Goal: Task Accomplishment & Management: Manage account settings

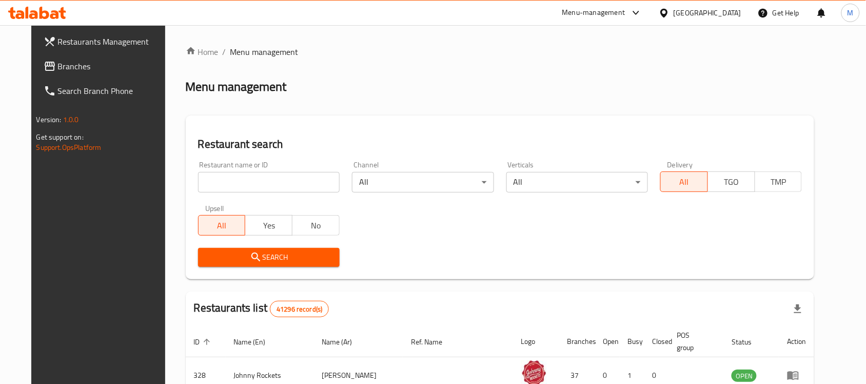
click at [244, 187] on input "search" at bounding box center [269, 182] width 142 height 21
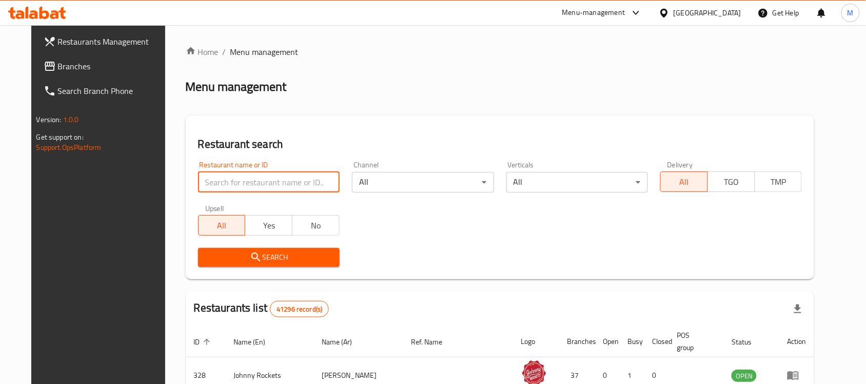
paste input "Great wok"
type input "Great wok"
click button "Search" at bounding box center [269, 257] width 142 height 19
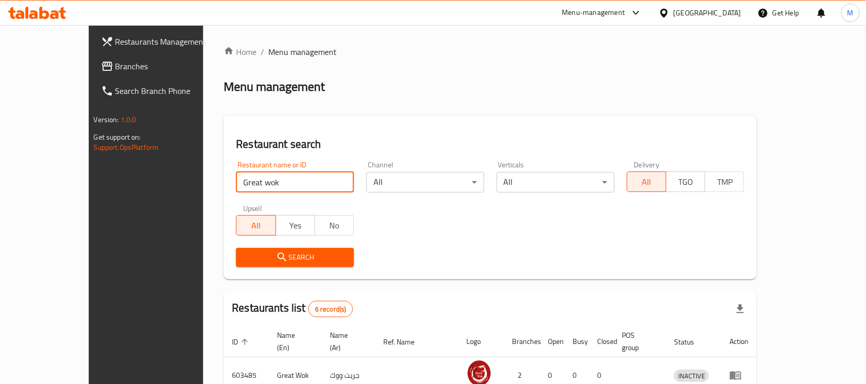
click at [115, 70] on span "Branches" at bounding box center [170, 66] width 110 height 12
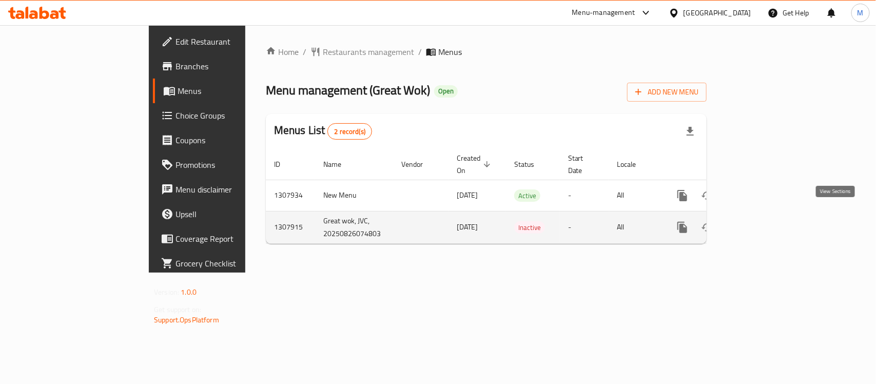
click at [762, 221] on icon "enhanced table" at bounding box center [756, 227] width 12 height 12
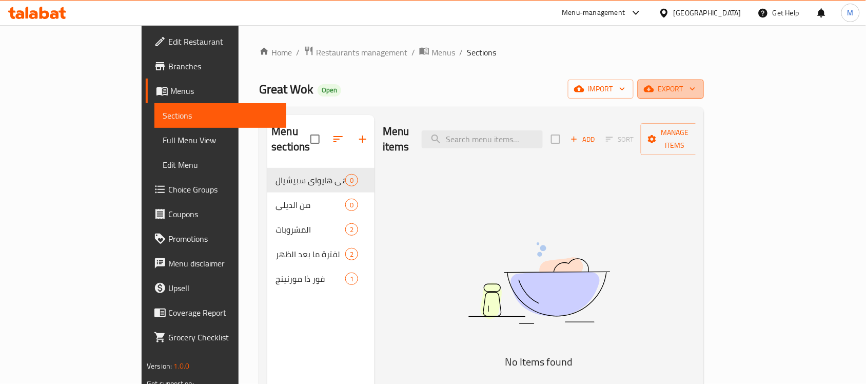
click at [695, 90] on span "export" at bounding box center [671, 89] width 50 height 13
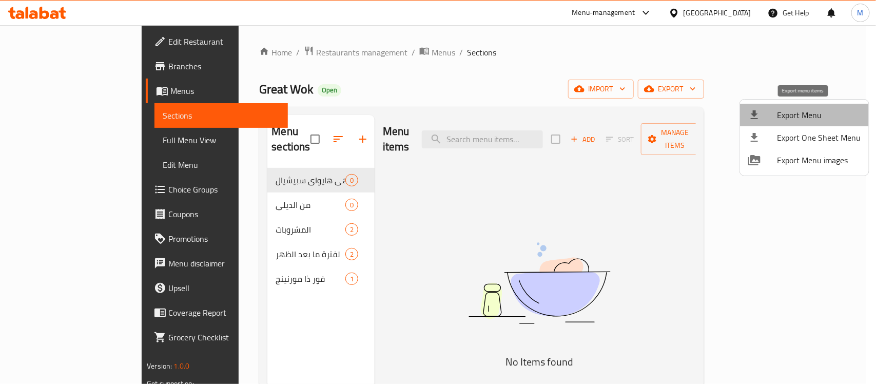
click at [807, 116] on span "Export Menu" at bounding box center [819, 115] width 84 height 12
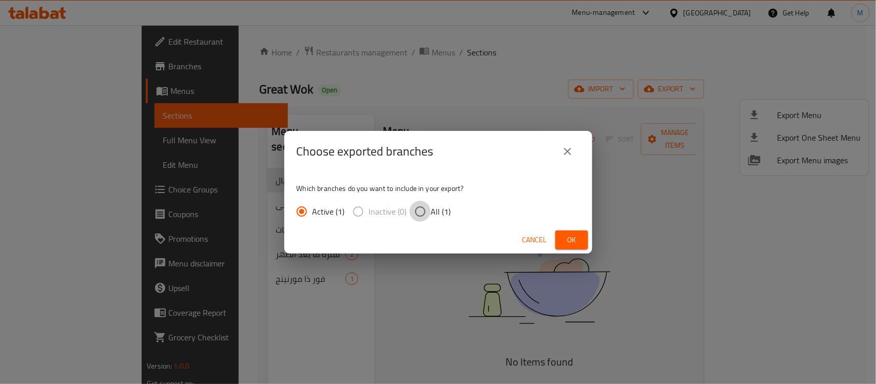
click at [422, 211] on input "All (1)" at bounding box center [420, 212] width 22 height 22
radio input "true"
click at [568, 238] on span "Ok" at bounding box center [571, 239] width 16 height 13
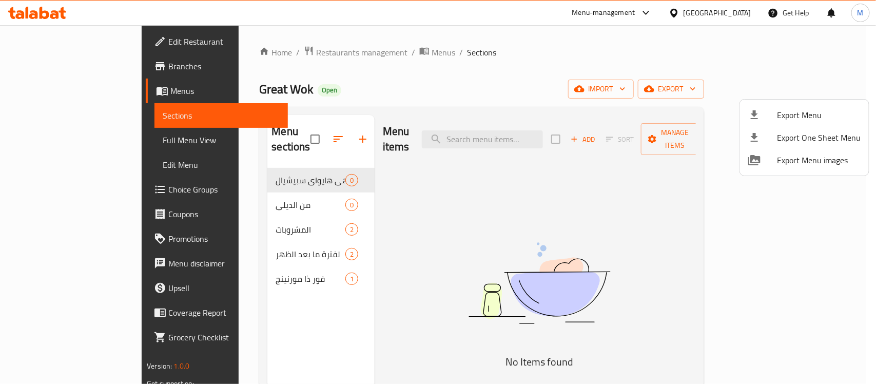
click at [250, 50] on div at bounding box center [438, 192] width 876 height 384
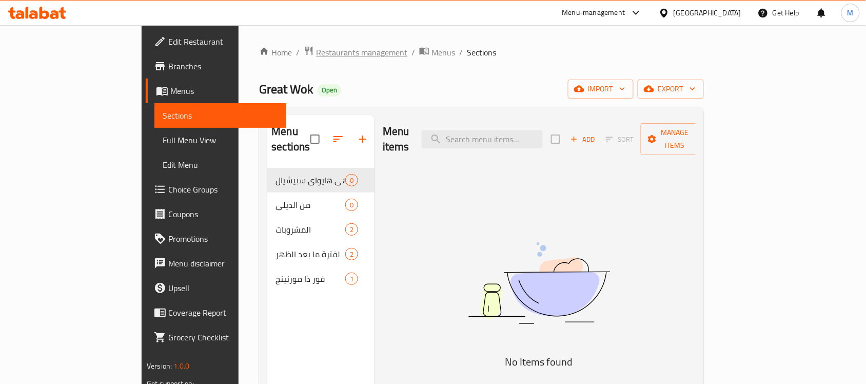
click at [316, 49] on span "Restaurants management" at bounding box center [361, 52] width 91 height 12
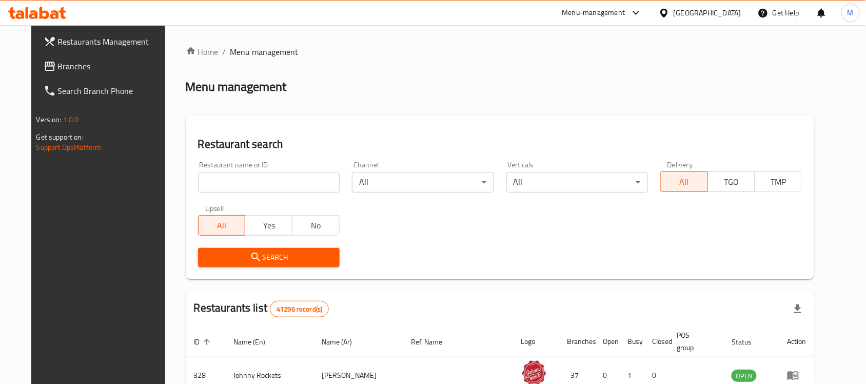
click at [253, 180] on input "search" at bounding box center [269, 182] width 142 height 21
paste input "Qmin&Clove"
type input "Qmin&Clove"
click button "Search" at bounding box center [269, 257] width 142 height 19
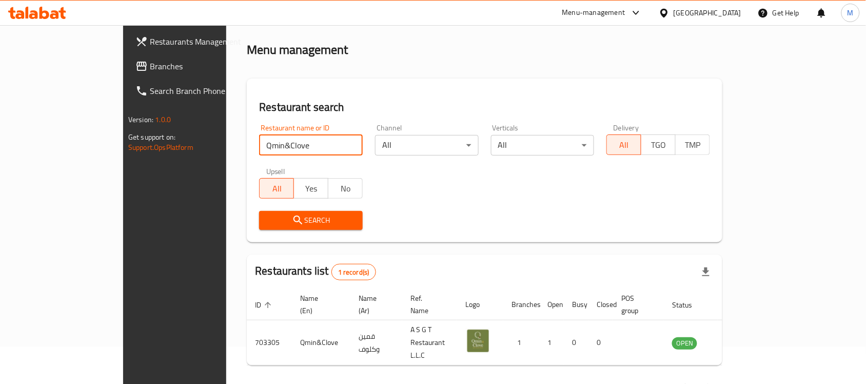
scroll to position [54, 0]
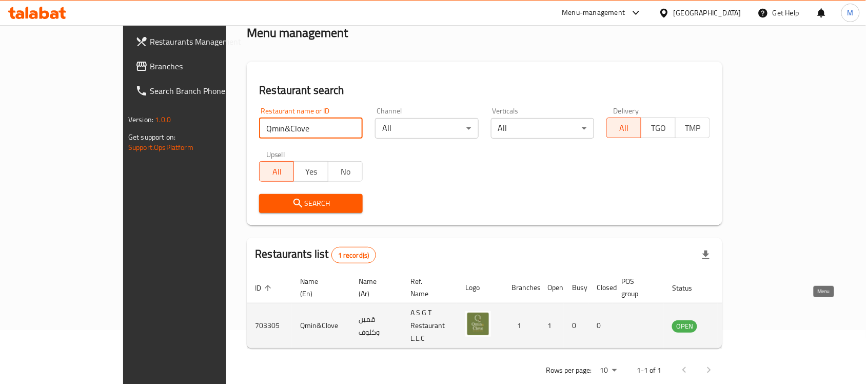
click at [738, 320] on icon "enhanced table" at bounding box center [732, 326] width 12 height 12
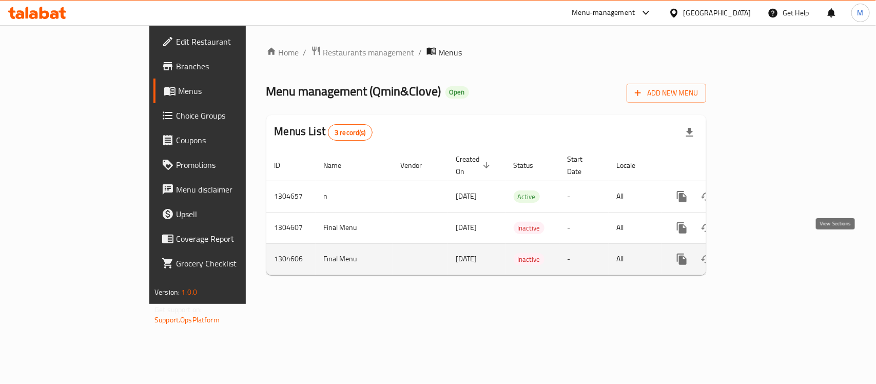
click at [762, 253] on icon "enhanced table" at bounding box center [755, 259] width 12 height 12
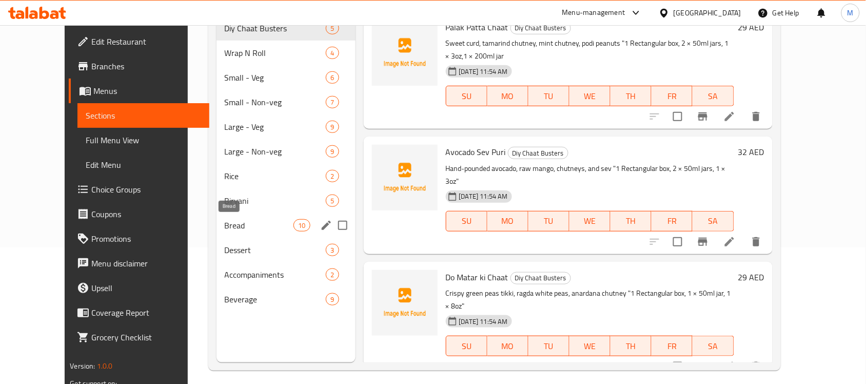
scroll to position [144, 0]
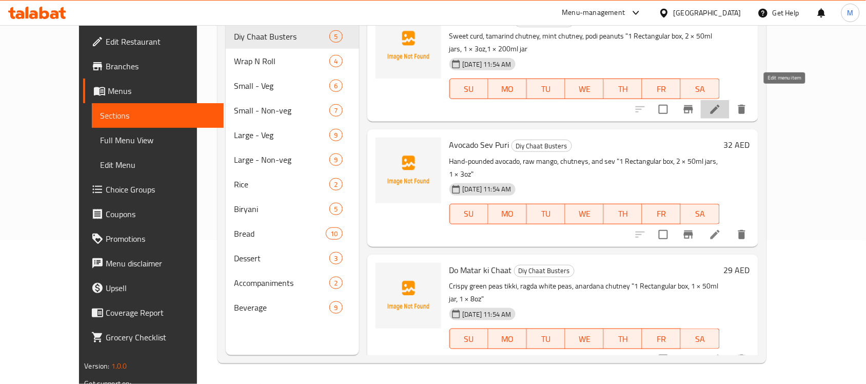
click at [721, 103] on icon at bounding box center [715, 109] width 12 height 12
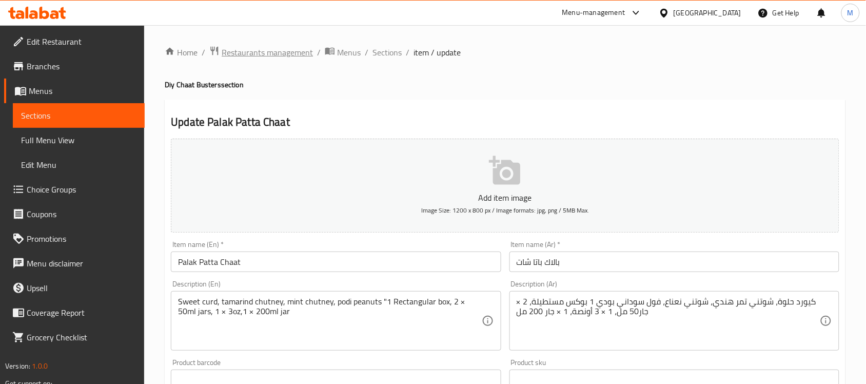
click at [292, 50] on span "Restaurants management" at bounding box center [267, 52] width 91 height 12
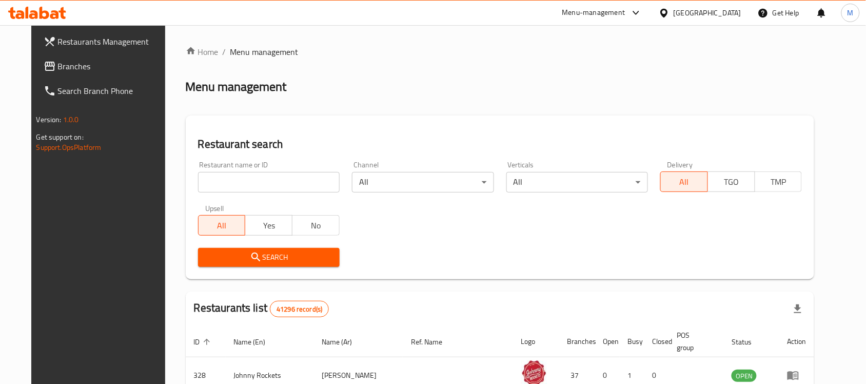
click at [245, 190] on input "search" at bounding box center [269, 182] width 142 height 21
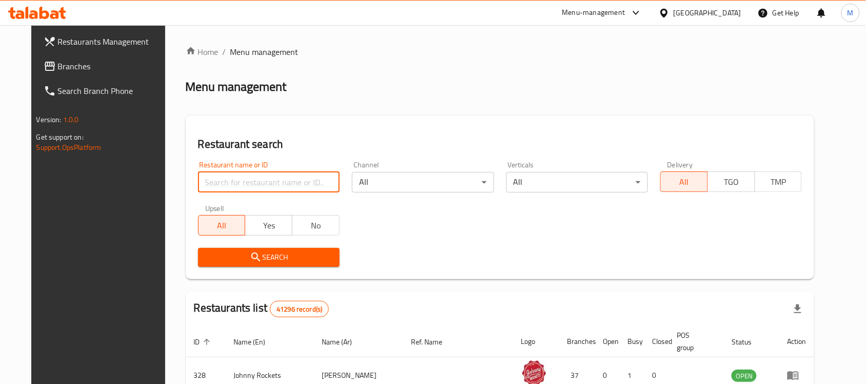
paste input "3.14 Pie House"
type input "3.14 Pie House"
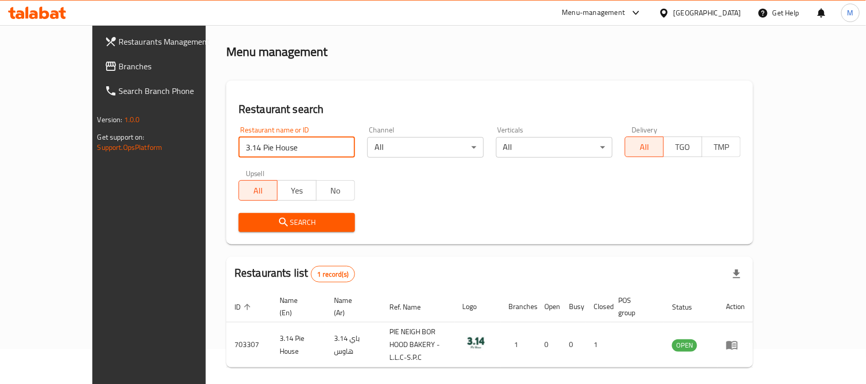
scroll to position [54, 0]
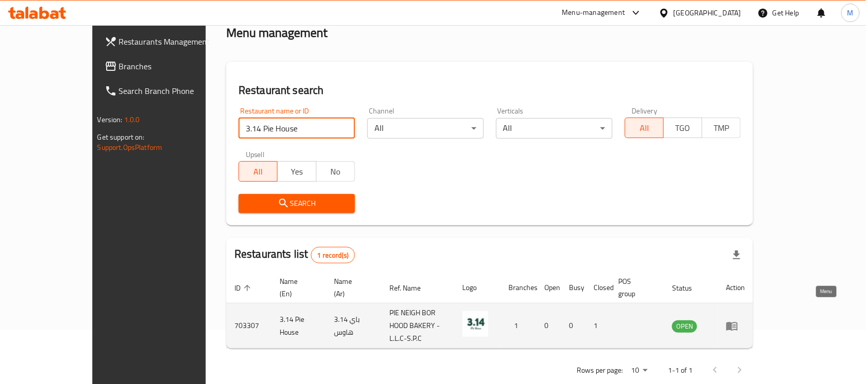
click at [738, 320] on icon "enhanced table" at bounding box center [732, 326] width 12 height 12
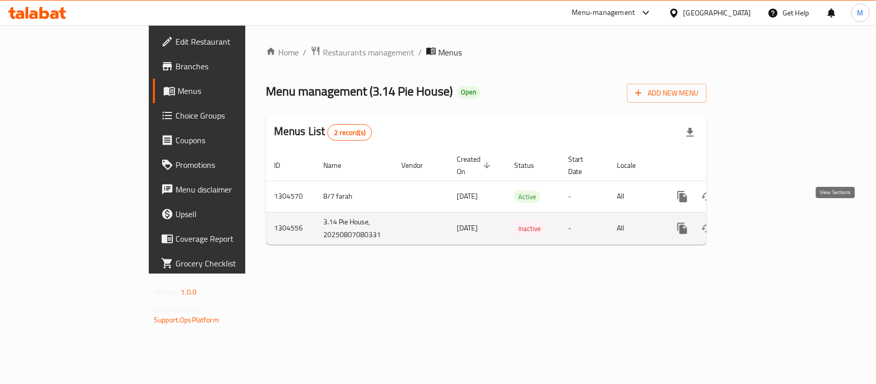
click at [768, 220] on link "enhanced table" at bounding box center [756, 228] width 25 height 25
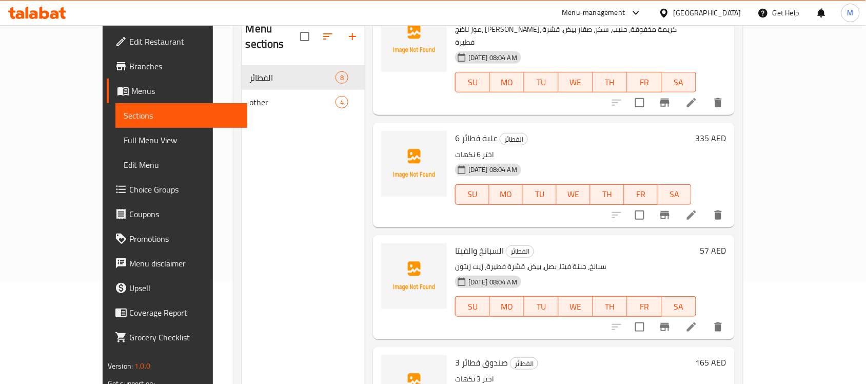
scroll to position [80, 0]
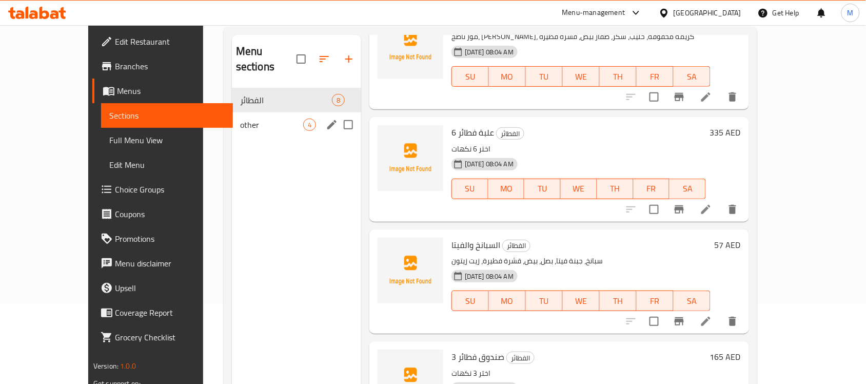
click at [247, 112] on div "other 4" at bounding box center [296, 124] width 129 height 25
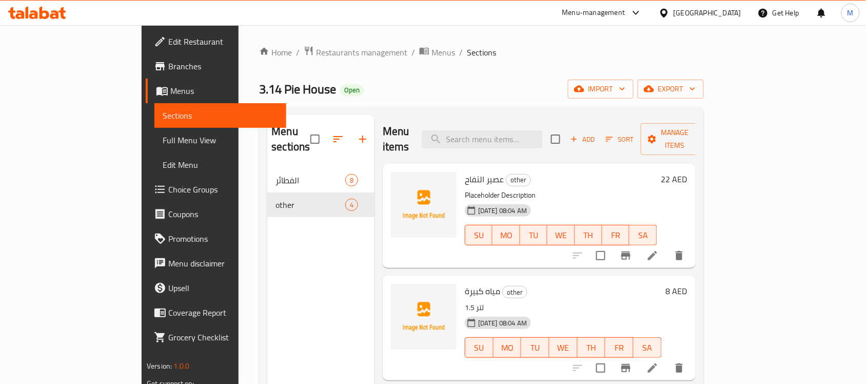
click at [678, 19] on div "[GEOGRAPHIC_DATA]" at bounding box center [699, 13] width 99 height 25
click at [680, 11] on div "[GEOGRAPHIC_DATA]" at bounding box center [707, 12] width 68 height 11
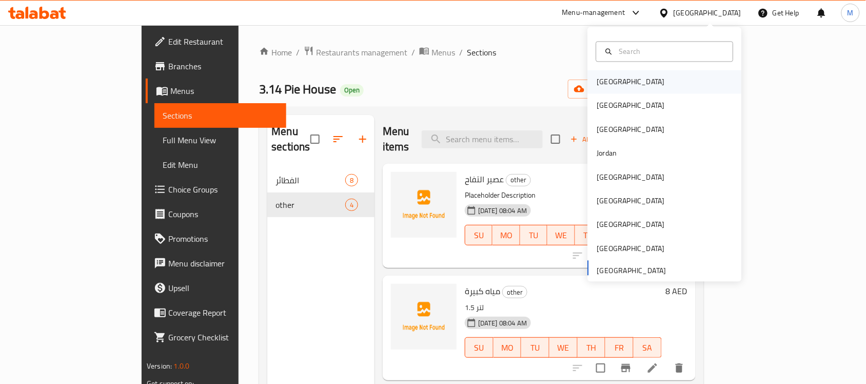
click at [609, 86] on div "[GEOGRAPHIC_DATA]" at bounding box center [631, 81] width 68 height 11
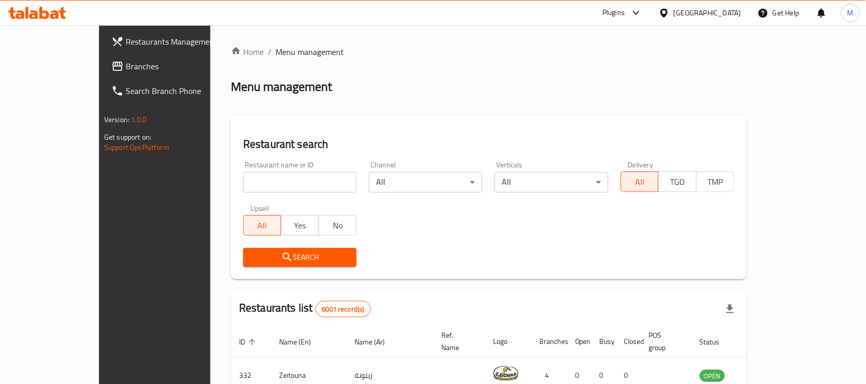
click at [259, 173] on input "search" at bounding box center [299, 182] width 113 height 21
paste input "[GEOGRAPHIC_DATA] [GEOGRAPHIC_DATA] [GEOGRAPHIC_DATA]"
type input "[GEOGRAPHIC_DATA] [GEOGRAPHIC_DATA] [GEOGRAPHIC_DATA]"
click button "Search" at bounding box center [299, 257] width 113 height 19
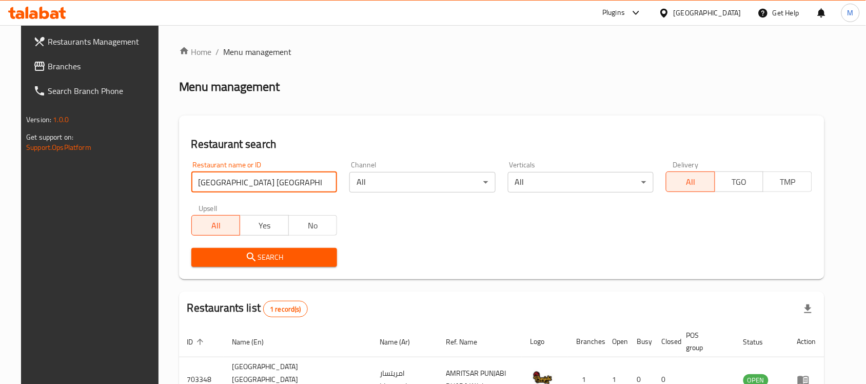
scroll to position [54, 0]
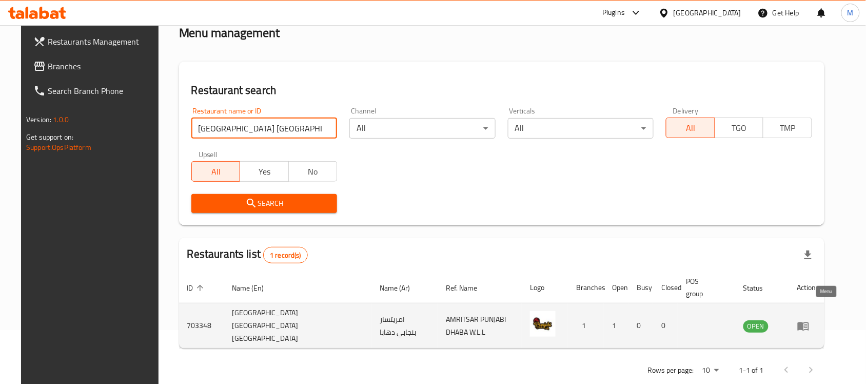
click at [809, 320] on icon "enhanced table" at bounding box center [803, 326] width 12 height 12
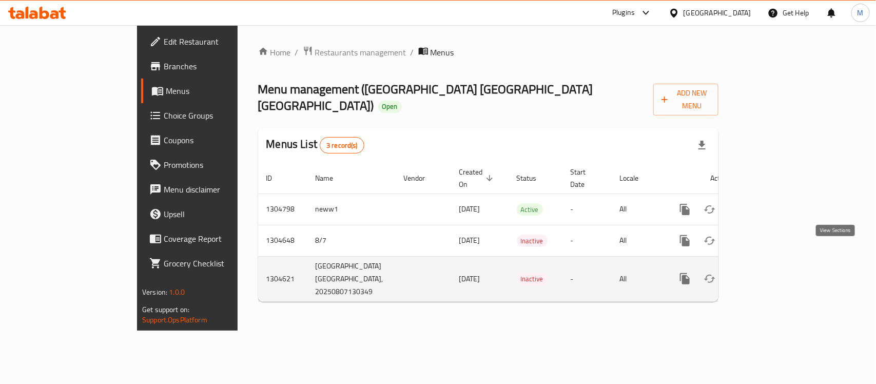
click at [765, 272] on icon "enhanced table" at bounding box center [758, 278] width 12 height 12
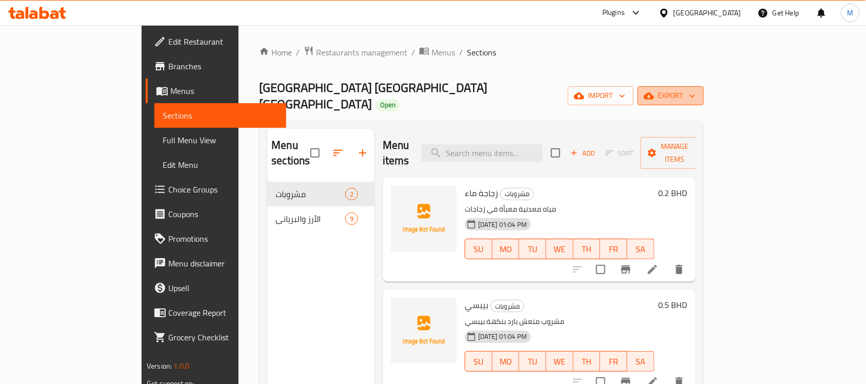
click at [704, 86] on button "export" at bounding box center [671, 95] width 66 height 19
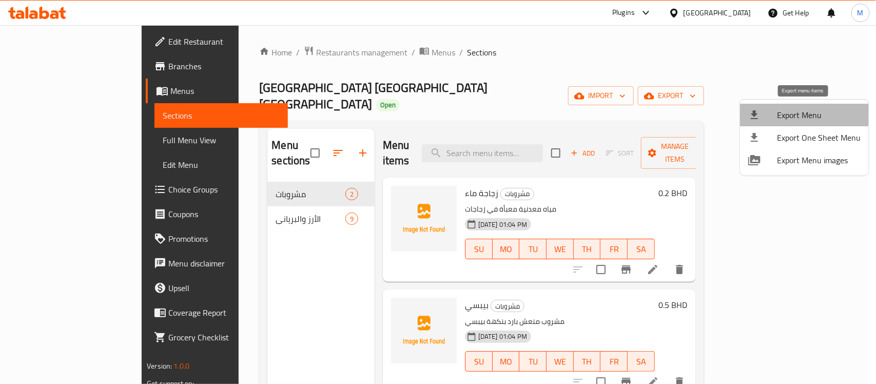
click at [809, 114] on span "Export Menu" at bounding box center [819, 115] width 84 height 12
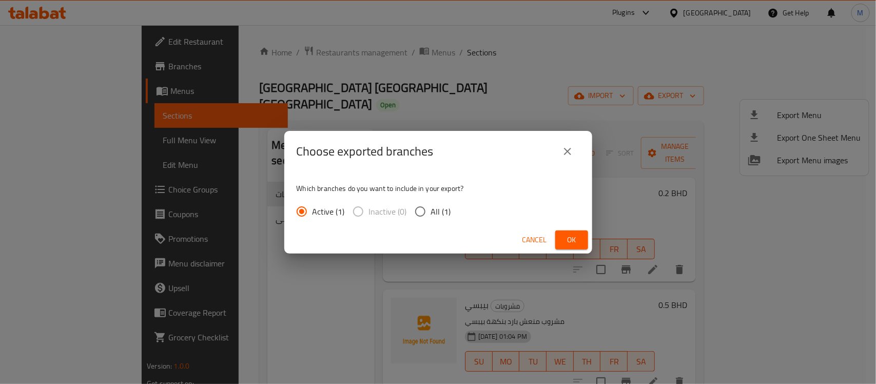
click at [432, 208] on span "All (1)" at bounding box center [441, 211] width 20 height 12
click at [431, 208] on input "All (1)" at bounding box center [420, 212] width 22 height 22
radio input "true"
click at [576, 245] on span "Ok" at bounding box center [571, 239] width 16 height 13
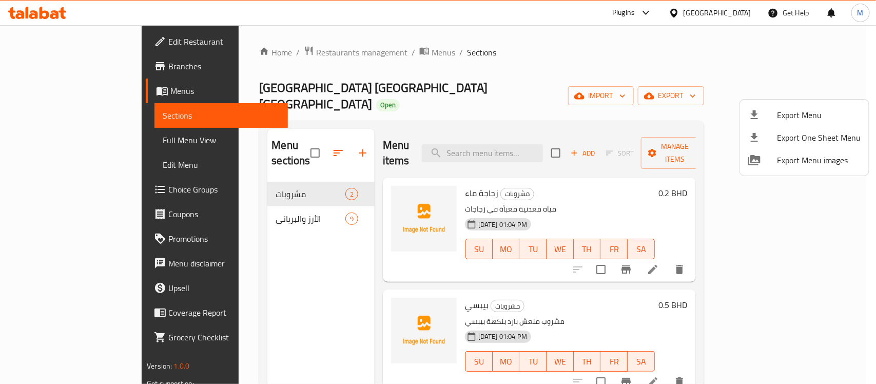
click at [174, 84] on div at bounding box center [438, 192] width 876 height 384
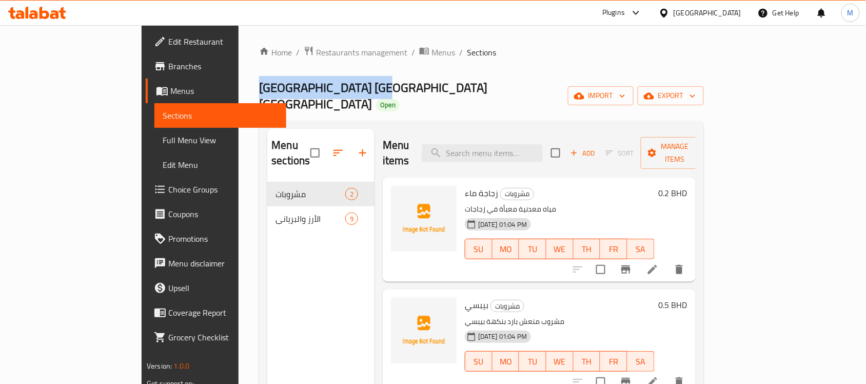
drag, startPoint x: 174, startPoint y: 84, endPoint x: 258, endPoint y: 90, distance: 83.8
click at [259, 90] on span "[GEOGRAPHIC_DATA] [GEOGRAPHIC_DATA] [GEOGRAPHIC_DATA]" at bounding box center [373, 95] width 228 height 39
copy span "[GEOGRAPHIC_DATA] [GEOGRAPHIC_DATA] [GEOGRAPHIC_DATA]"
click at [163, 144] on span "Full Menu View" at bounding box center [220, 140] width 115 height 12
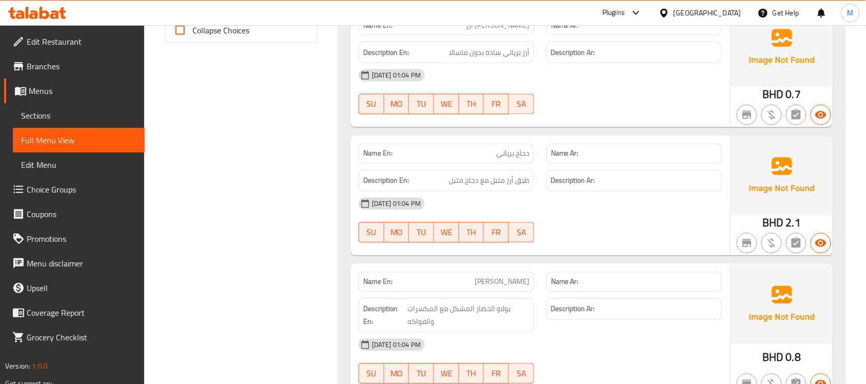
click at [73, 109] on span "Sections" at bounding box center [78, 115] width 115 height 12
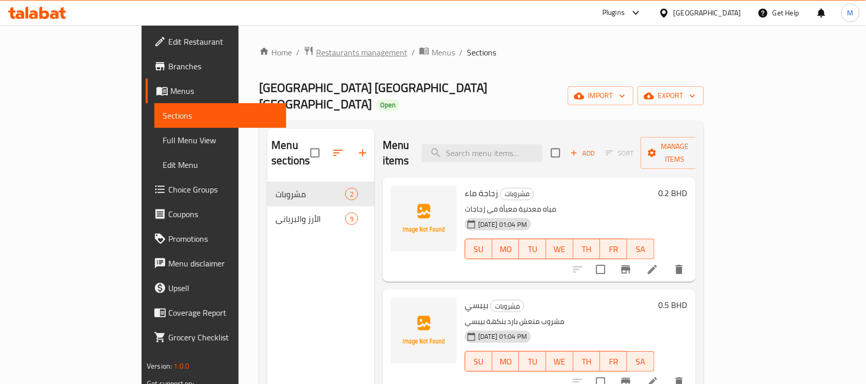
click at [316, 50] on span "Restaurants management" at bounding box center [361, 52] width 91 height 12
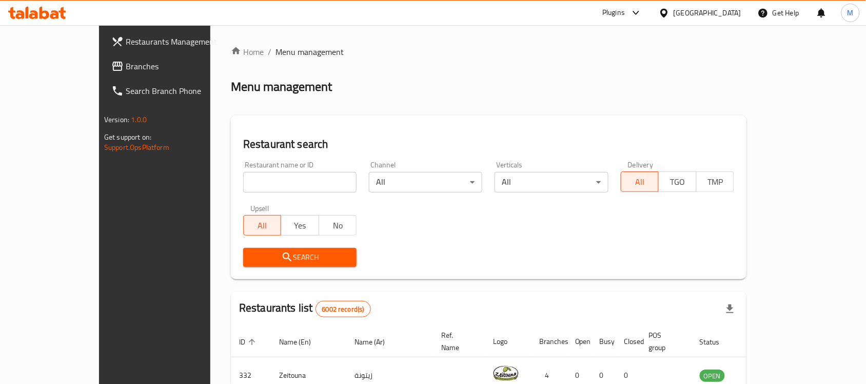
click at [669, 16] on icon at bounding box center [664, 13] width 11 height 11
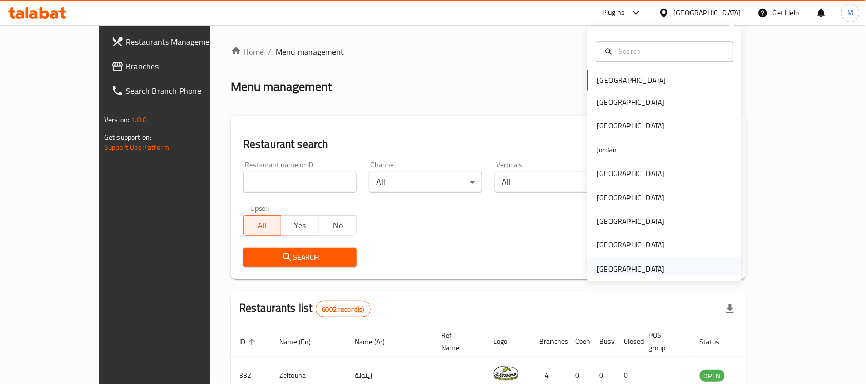
click at [631, 271] on div "[GEOGRAPHIC_DATA]" at bounding box center [631, 268] width 68 height 11
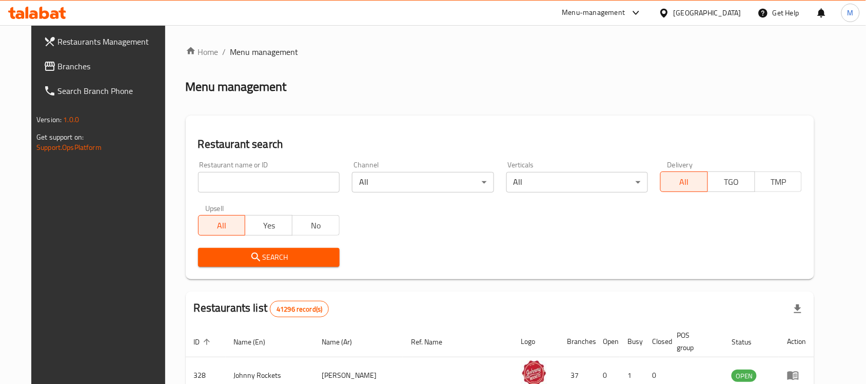
click at [247, 181] on input "search" at bounding box center [269, 182] width 142 height 21
paste input "CRUISE WITH US"
type input "CRUISE WITH US"
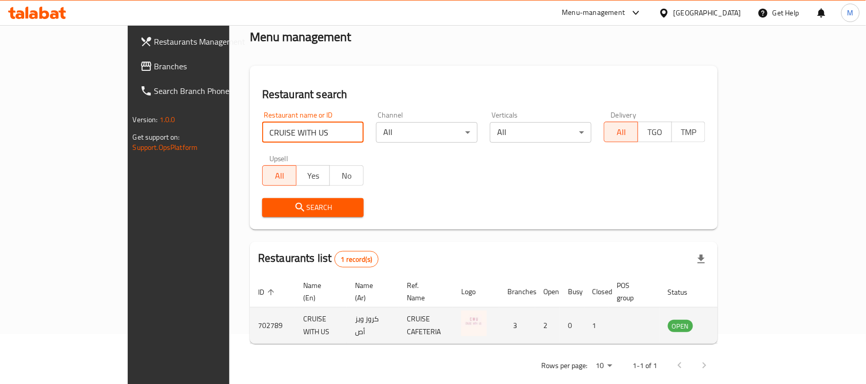
scroll to position [54, 0]
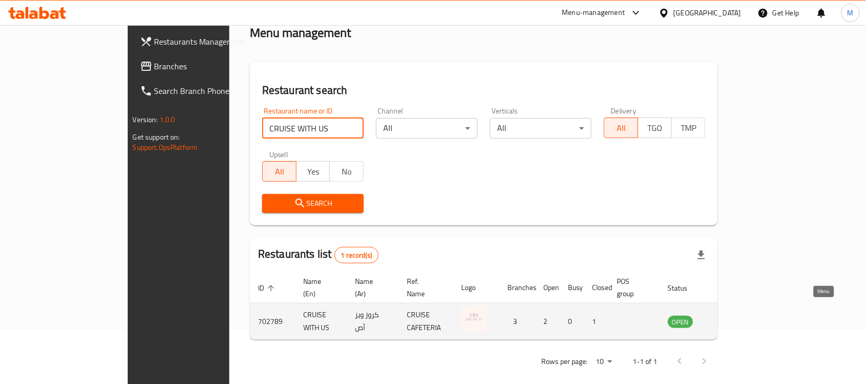
click at [734, 315] on icon "enhanced table" at bounding box center [728, 321] width 12 height 12
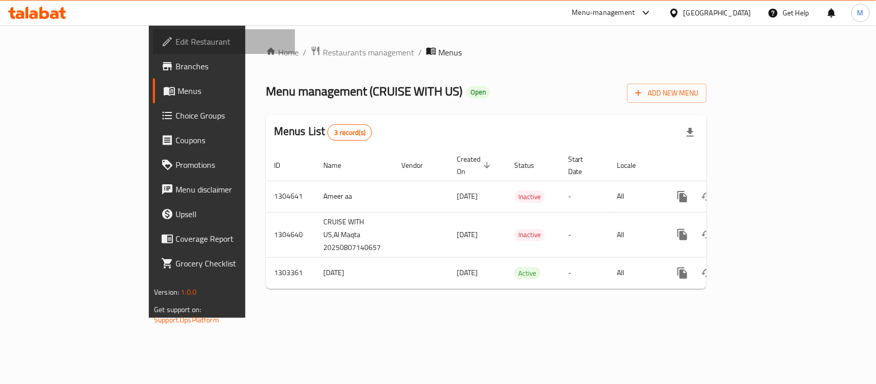
click at [175, 40] on span "Edit Restaurant" at bounding box center [230, 41] width 111 height 12
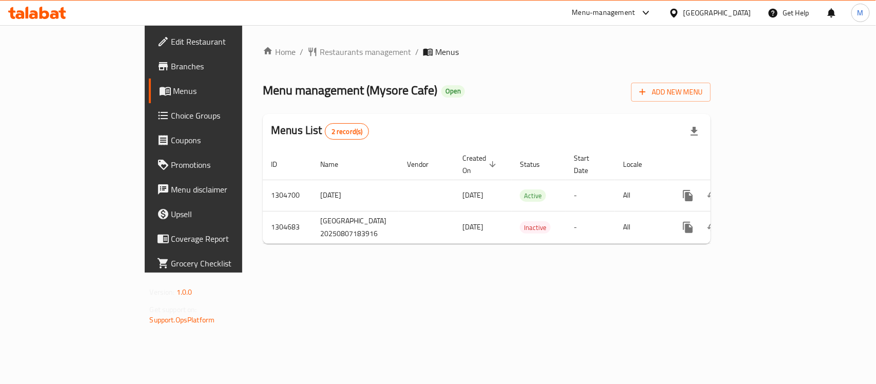
click at [409, 90] on div "Menu management ( Mysore Cafe ) Open Add New Menu" at bounding box center [487, 89] width 448 height 23
click at [285, 89] on span "Menu management ( Mysore Cafe )" at bounding box center [350, 89] width 174 height 23
drag, startPoint x: 285, startPoint y: 89, endPoint x: 315, endPoint y: 91, distance: 30.8
click at [315, 91] on span "Menu management ( Mysore Cafe )" at bounding box center [350, 89] width 174 height 23
copy span "Mysore Cafe"
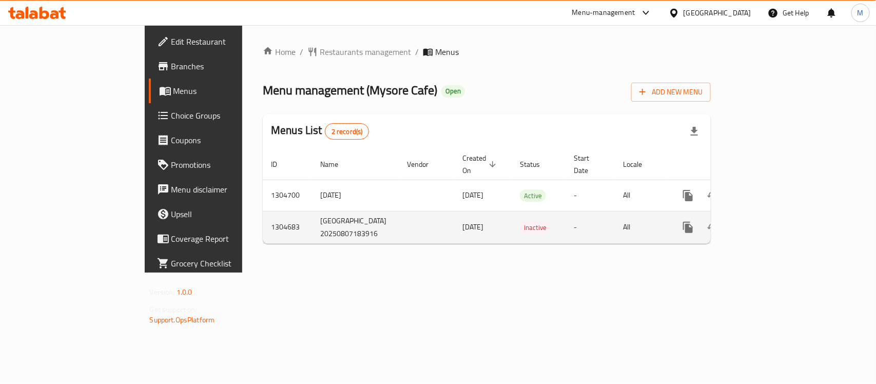
click at [608, 243] on td "-" at bounding box center [589, 227] width 49 height 32
click at [768, 228] on icon "enhanced table" at bounding box center [761, 227] width 12 height 12
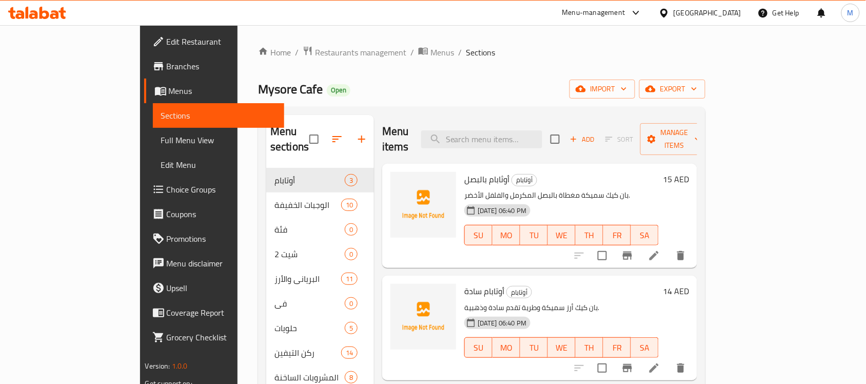
click at [496, 87] on div "Mysore Cafe Open import export" at bounding box center [481, 88] width 447 height 19
click at [697, 85] on span "export" at bounding box center [672, 89] width 50 height 13
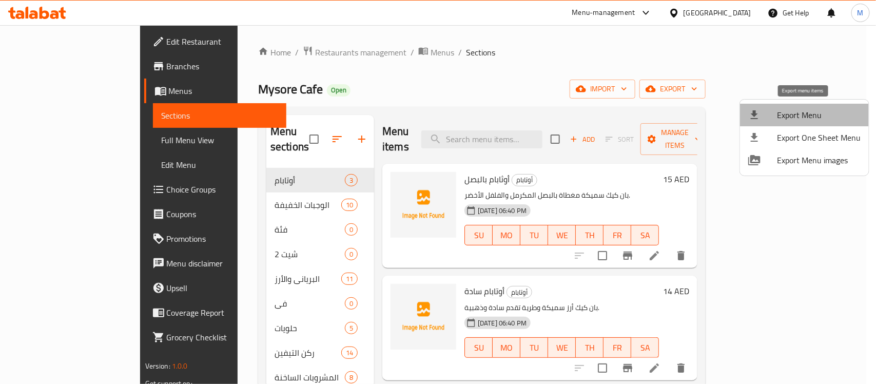
click at [804, 114] on span "Export Menu" at bounding box center [819, 115] width 84 height 12
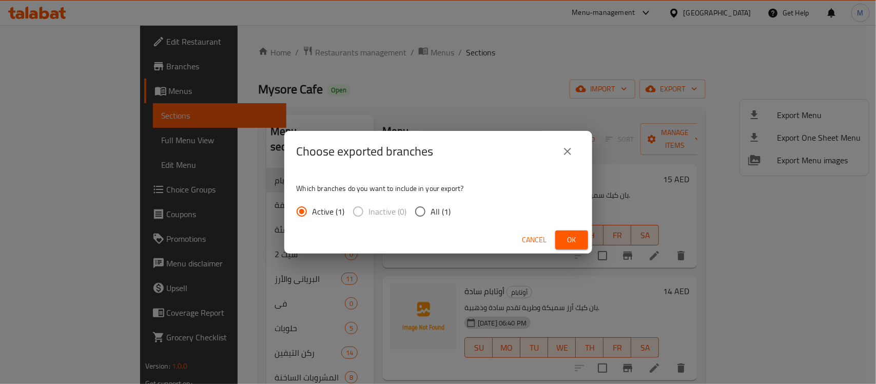
click at [427, 213] on input "All (1)" at bounding box center [420, 212] width 22 height 22
radio input "true"
click at [568, 239] on span "Ok" at bounding box center [571, 239] width 16 height 13
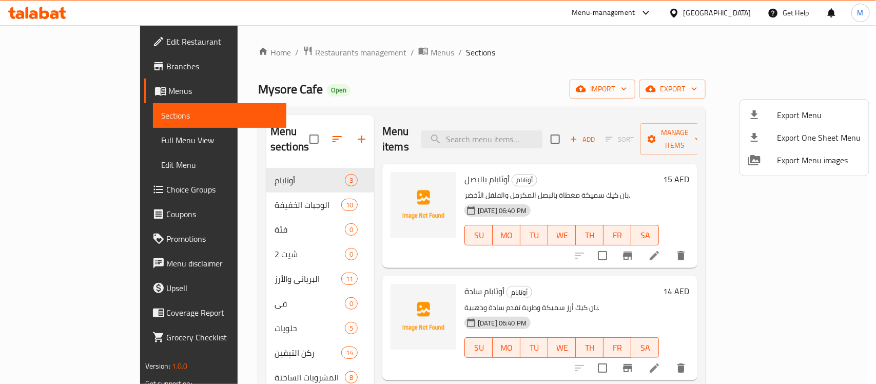
click at [501, 76] on div at bounding box center [438, 192] width 876 height 384
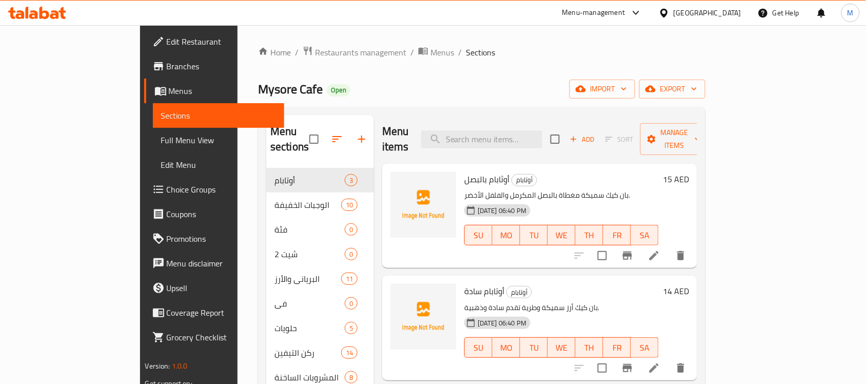
click at [496, 95] on div "Mysore Cafe Open import export" at bounding box center [481, 88] width 447 height 19
click at [161, 135] on span "Full Menu View" at bounding box center [218, 140] width 115 height 12
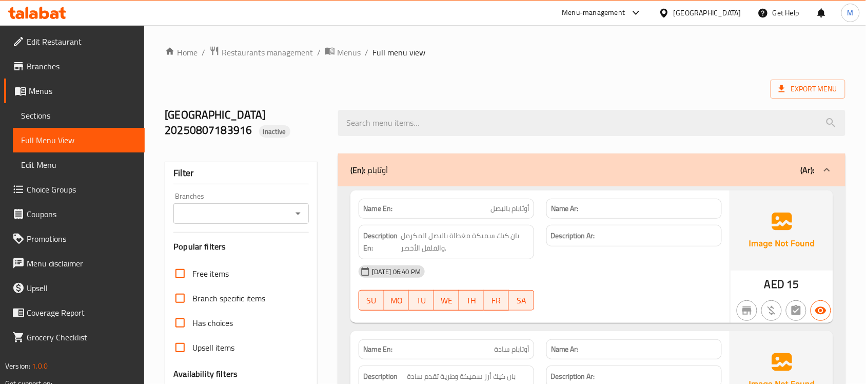
click at [49, 111] on span "Sections" at bounding box center [78, 115] width 115 height 12
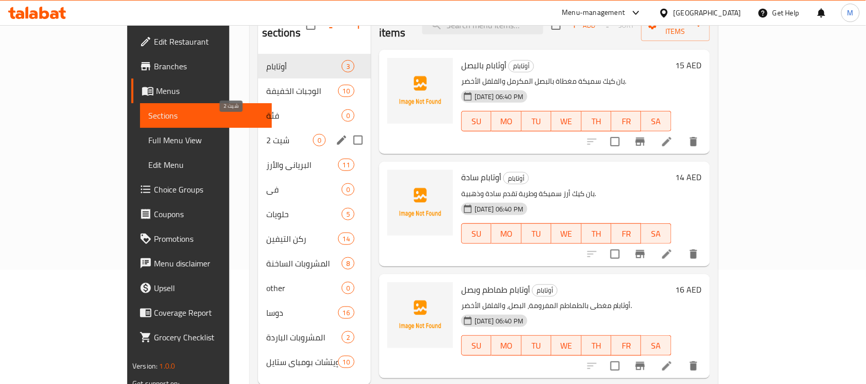
scroll to position [144, 0]
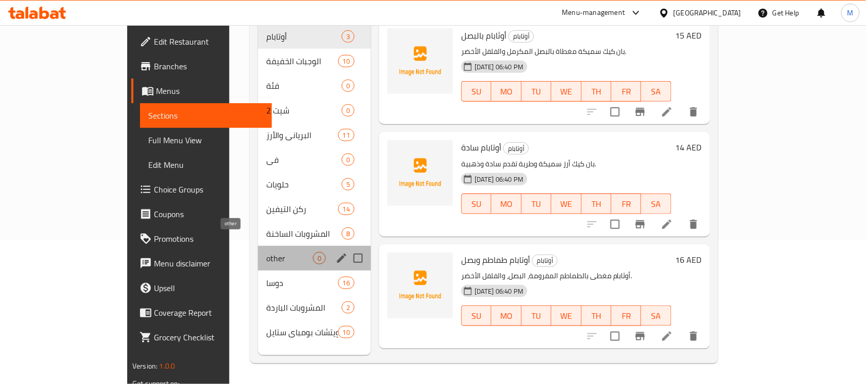
click at [266, 252] on span "other" at bounding box center [289, 258] width 47 height 12
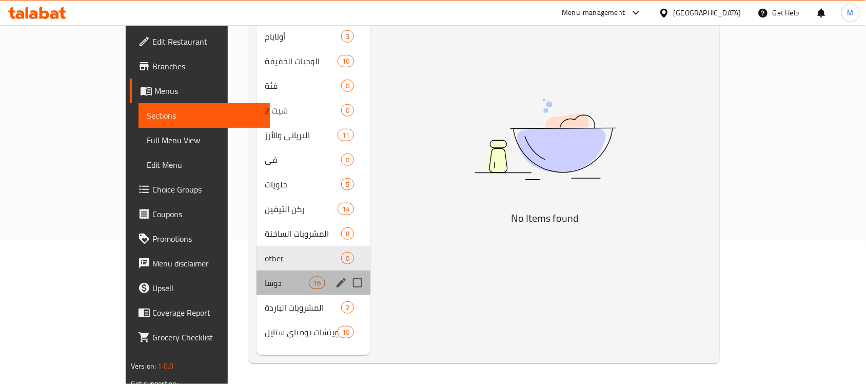
click at [256, 270] on div "دوسا 16" at bounding box center [313, 282] width 114 height 25
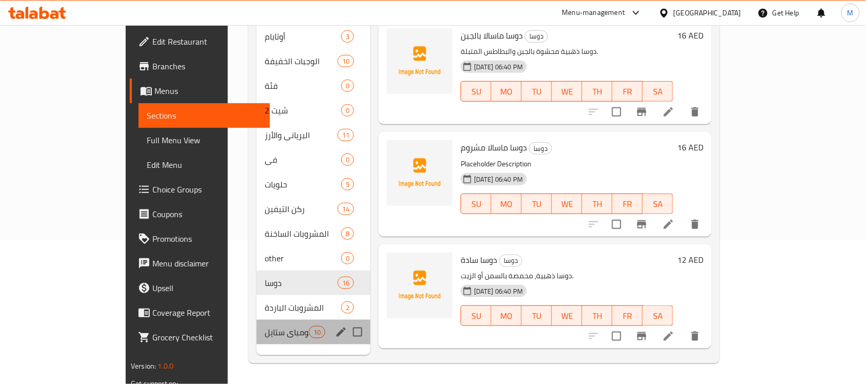
click at [256, 320] on div "سندويتشات بومباي ستايل 10" at bounding box center [313, 332] width 114 height 25
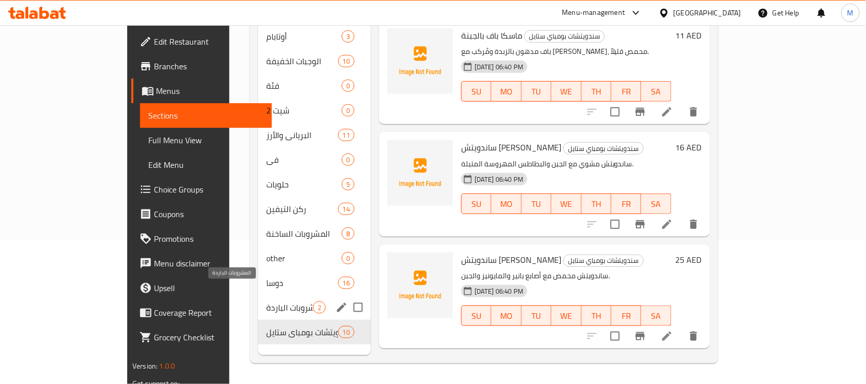
click at [266, 301] on span "المشروبات الباردة" at bounding box center [289, 307] width 47 height 12
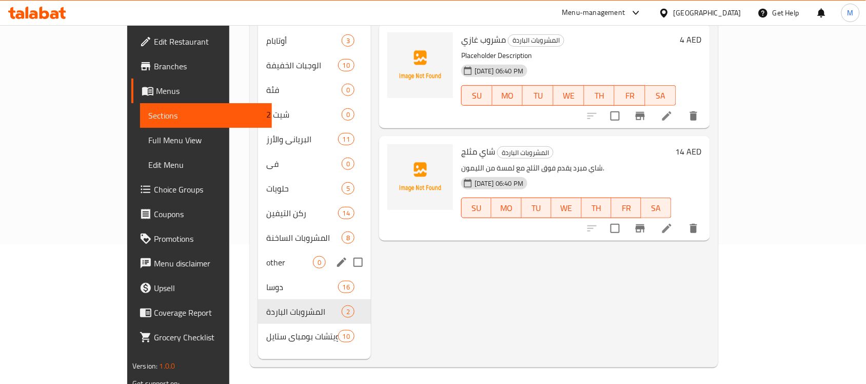
scroll to position [144, 0]
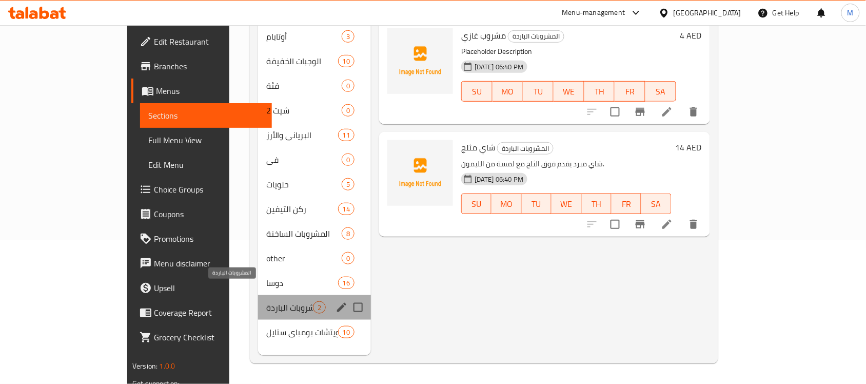
click at [266, 301] on span "المشروبات الباردة" at bounding box center [289, 307] width 47 height 12
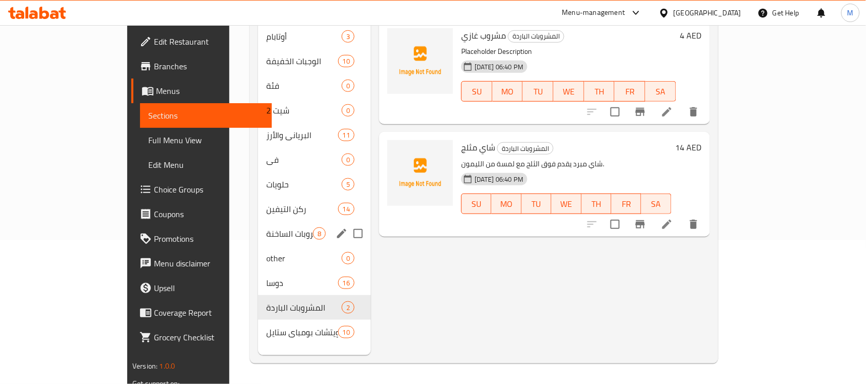
click at [266, 227] on span "المشروبات الساخنة" at bounding box center [289, 233] width 47 height 12
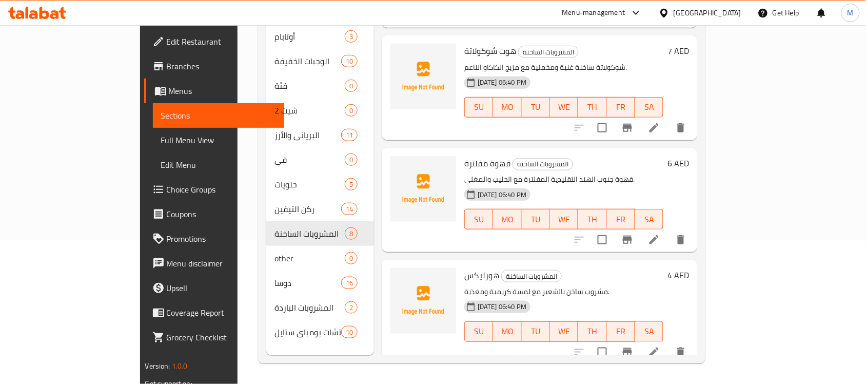
scroll to position [537, 0]
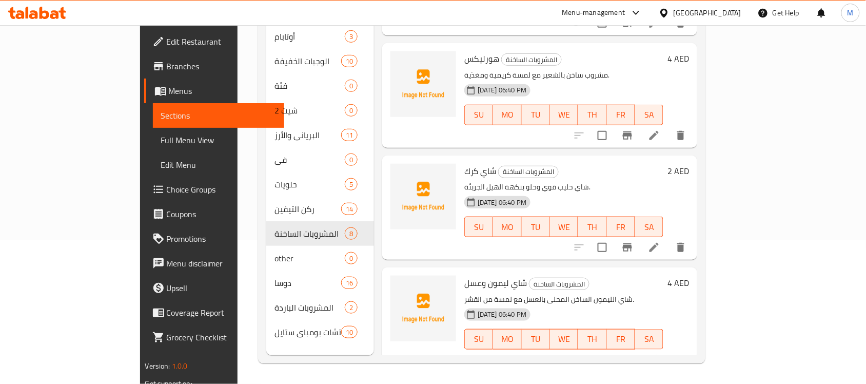
click at [169, 95] on span "Menus" at bounding box center [223, 91] width 108 height 12
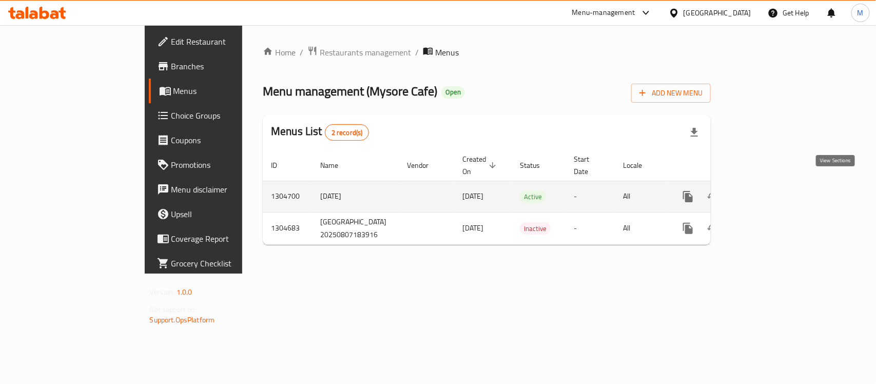
click at [768, 190] on icon "enhanced table" at bounding box center [761, 196] width 12 height 12
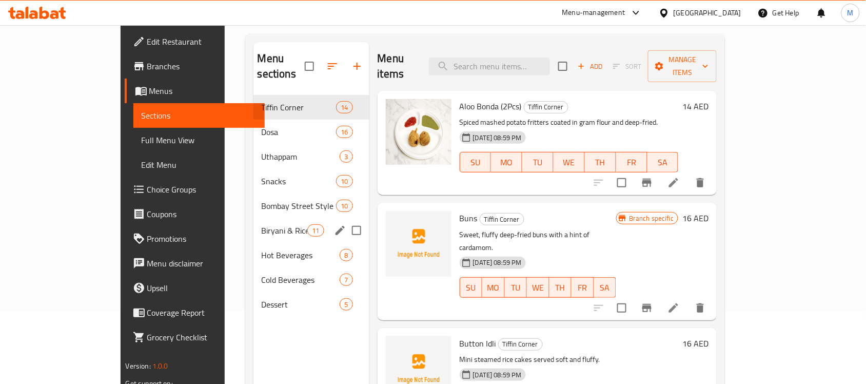
scroll to position [128, 0]
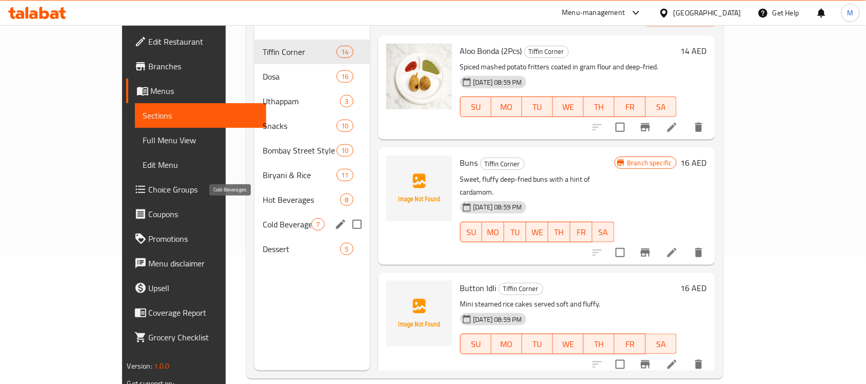
click at [263, 218] on span "Cold Beverages" at bounding box center [287, 224] width 49 height 12
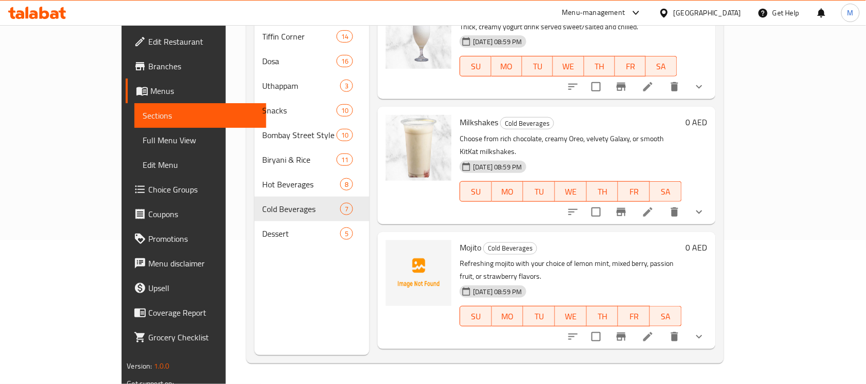
scroll to position [256, 0]
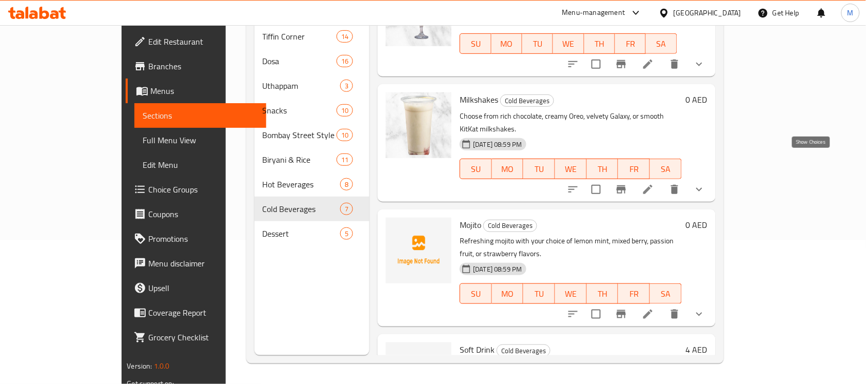
click at [705, 183] on icon "show more" at bounding box center [699, 189] width 12 height 12
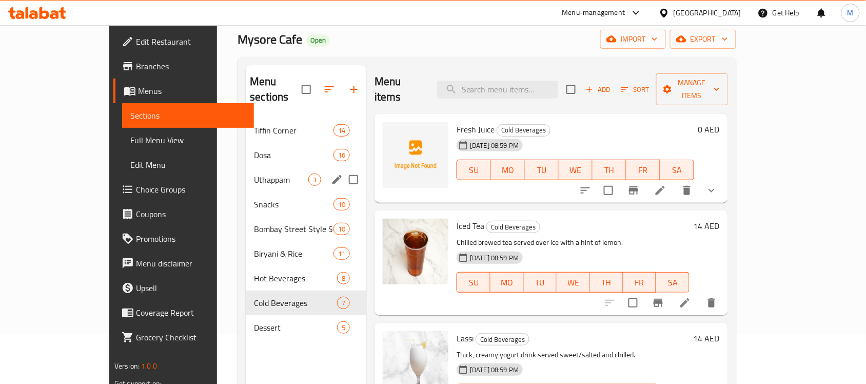
scroll to position [64, 0]
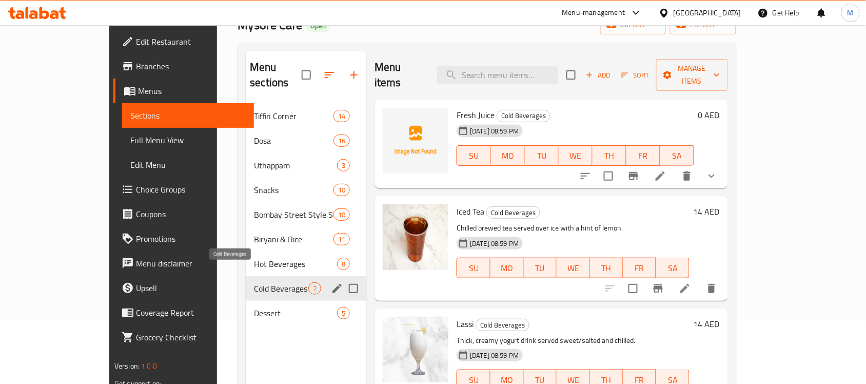
click at [254, 282] on span "Cold Beverages" at bounding box center [281, 288] width 54 height 12
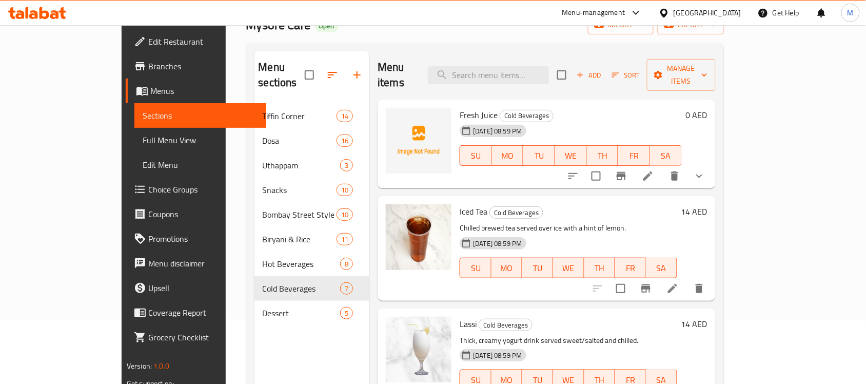
scroll to position [0, 0]
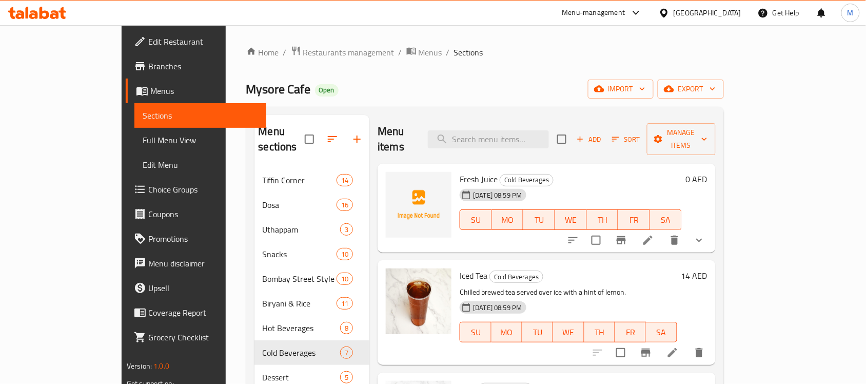
click at [705, 234] on icon "show more" at bounding box center [699, 240] width 12 height 12
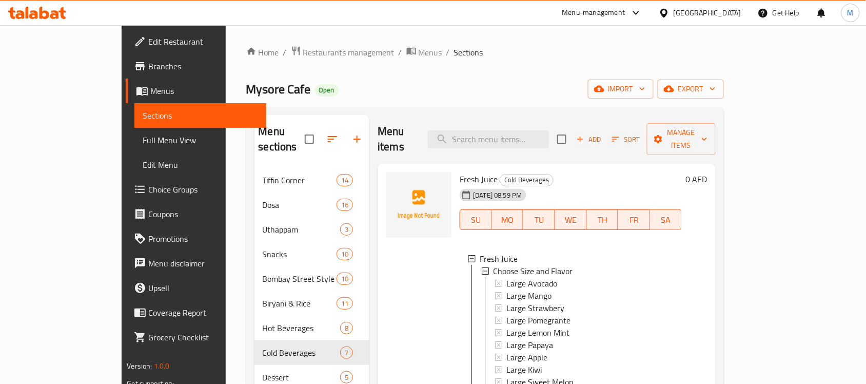
click at [143, 117] on span "Sections" at bounding box center [200, 115] width 115 height 12
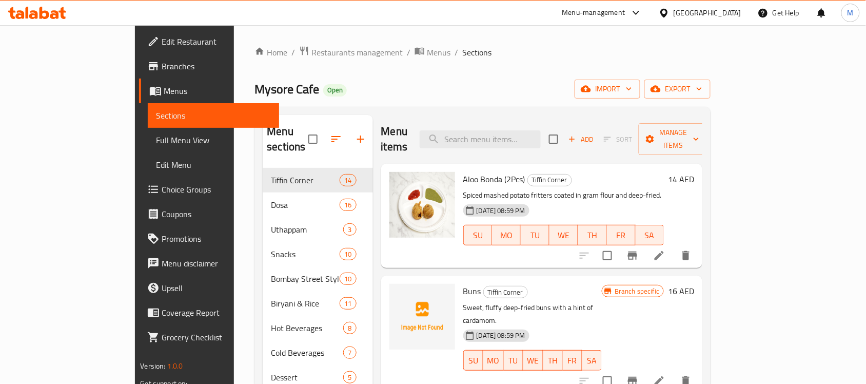
click at [164, 90] on span "Menus" at bounding box center [218, 91] width 108 height 12
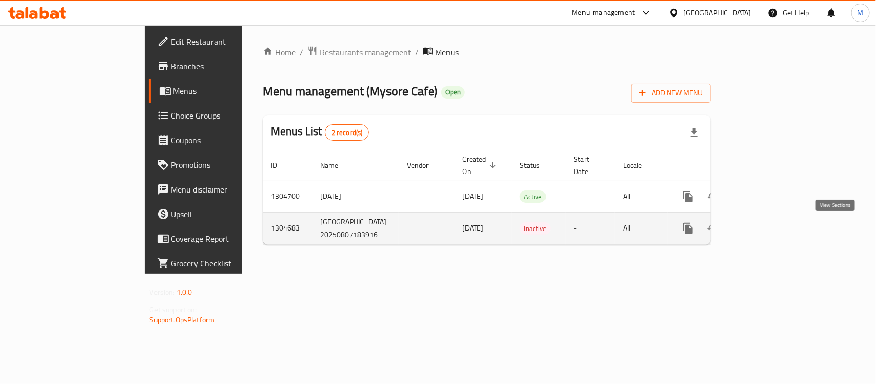
click at [768, 233] on icon "enhanced table" at bounding box center [761, 228] width 12 height 12
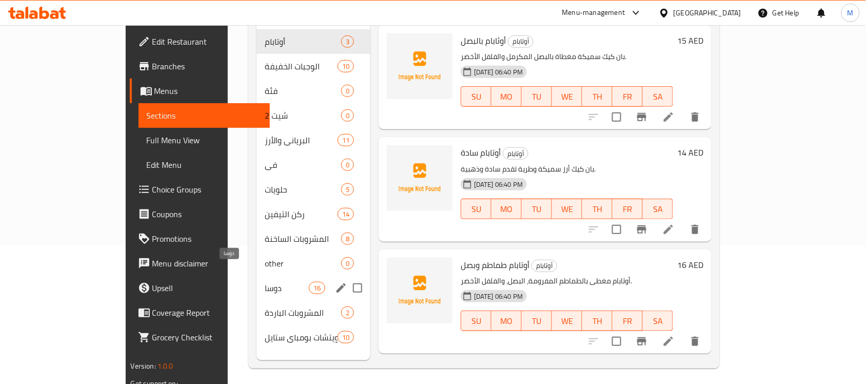
scroll to position [144, 0]
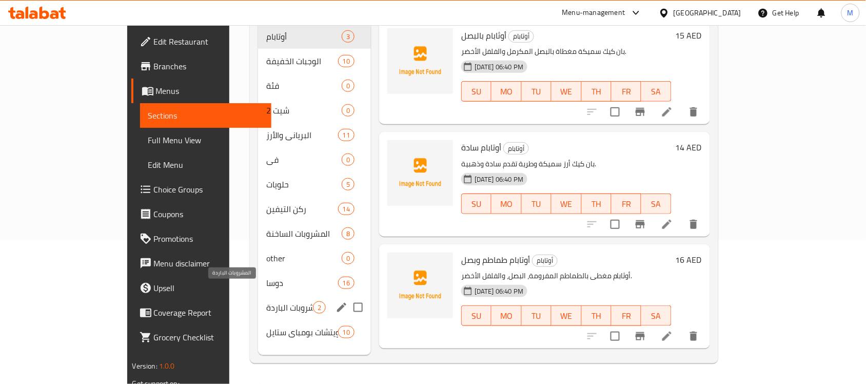
click at [266, 301] on span "المشروبات الباردة" at bounding box center [289, 307] width 47 height 12
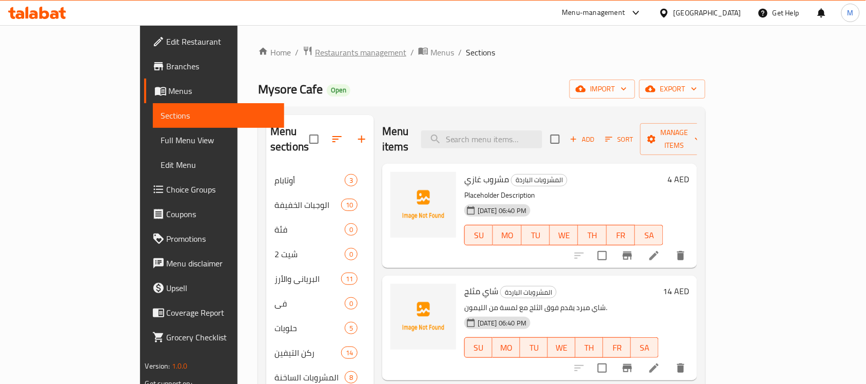
click at [315, 52] on span "Restaurants management" at bounding box center [360, 52] width 91 height 12
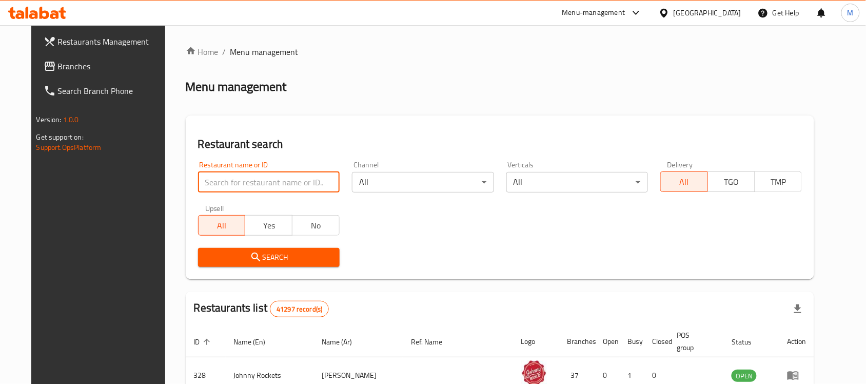
click at [237, 181] on input "search" at bounding box center [269, 182] width 142 height 21
paste input "Swades Bakery & Sweets"
type input "Swades Bakery & Sweets"
click button "Search" at bounding box center [269, 257] width 142 height 19
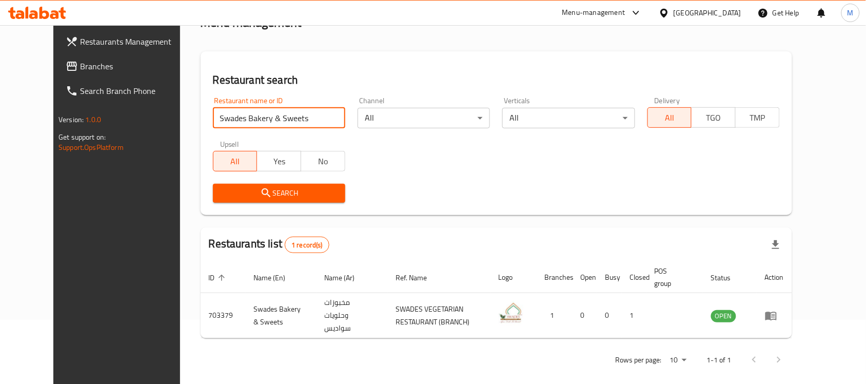
scroll to position [65, 0]
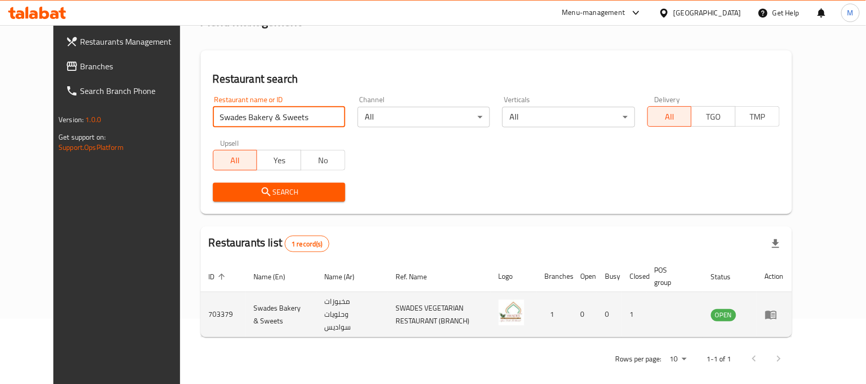
click at [777, 308] on icon "enhanced table" at bounding box center [771, 314] width 12 height 12
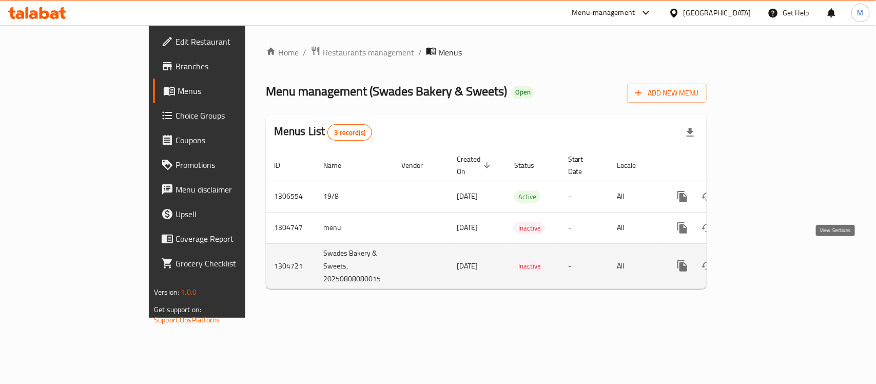
click at [762, 260] on icon "enhanced table" at bounding box center [756, 266] width 12 height 12
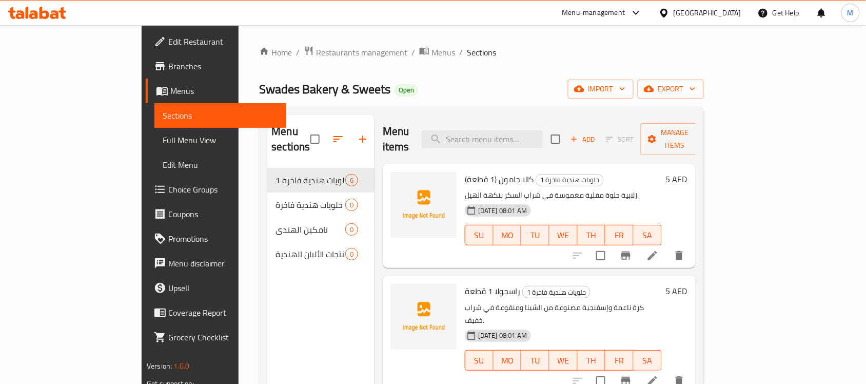
click at [259, 88] on span "Swades Bakery & Sweets" at bounding box center [324, 88] width 131 height 23
drag, startPoint x: 182, startPoint y: 88, endPoint x: 267, endPoint y: 89, distance: 85.1
click at [267, 89] on span "Swades Bakery & Sweets" at bounding box center [324, 88] width 131 height 23
copy span "Swades Bakery & Sweets"
click at [422, 78] on div "Home / Restaurants management / Menus / Sections Swades Bakery & Sweets Open im…" at bounding box center [481, 276] width 444 height 461
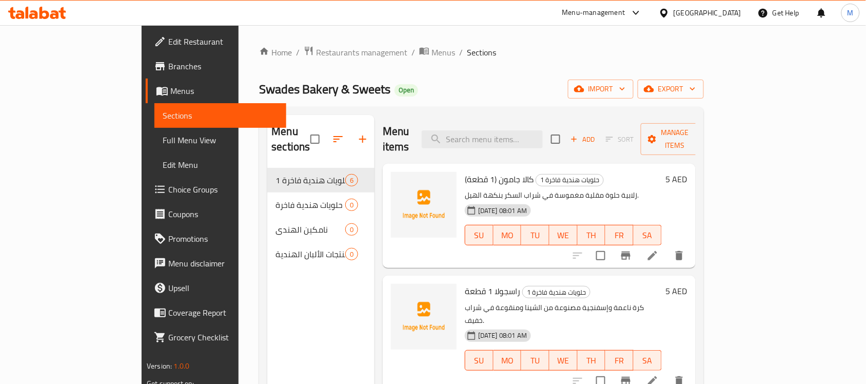
click at [259, 83] on span "Swades Bakery & Sweets" at bounding box center [324, 88] width 131 height 23
drag, startPoint x: 176, startPoint y: 83, endPoint x: 260, endPoint y: 90, distance: 84.5
click at [260, 90] on span "Swades Bakery & Sweets" at bounding box center [324, 88] width 131 height 23
copy span "Swades Bakery & Sweets"
click at [540, 78] on div "Home / Restaurants management / Menus / Sections Swades Bakery & Sweets Open im…" at bounding box center [481, 276] width 444 height 461
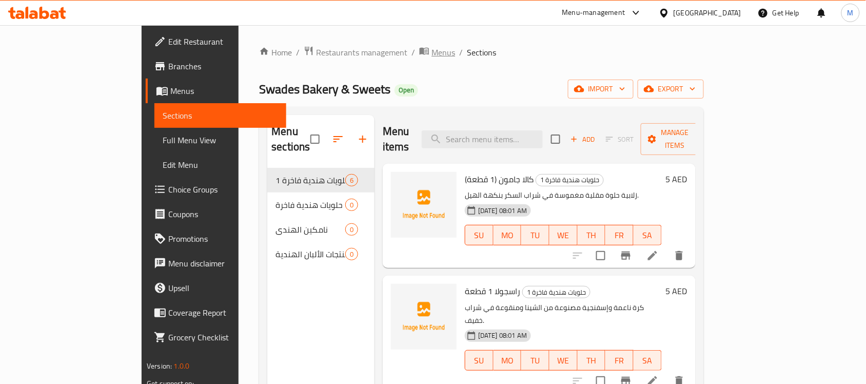
click at [431, 47] on span "Menus" at bounding box center [443, 52] width 24 height 12
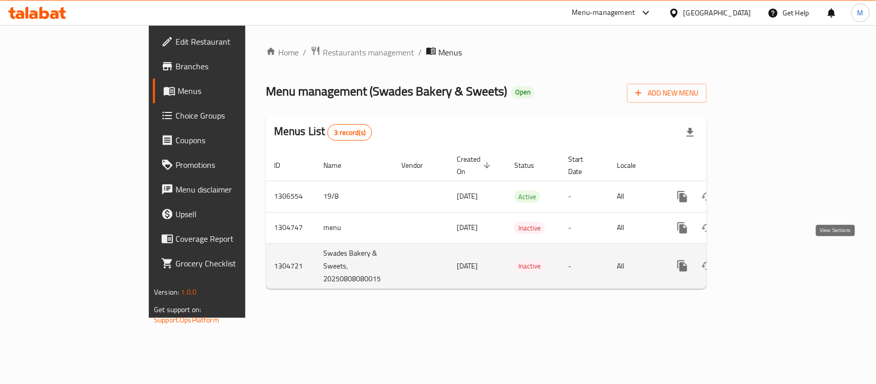
click at [762, 260] on icon "enhanced table" at bounding box center [756, 266] width 12 height 12
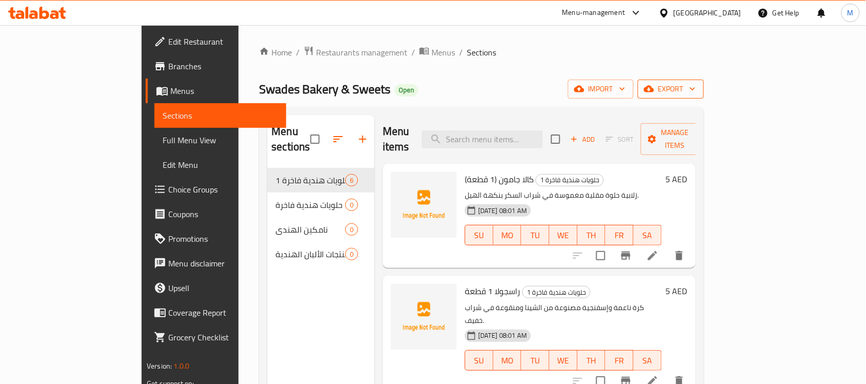
click at [698, 88] on icon "button" at bounding box center [692, 89] width 10 height 10
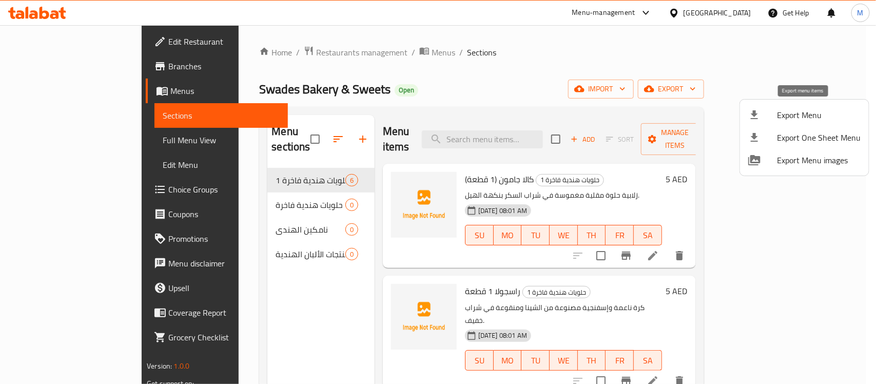
click at [800, 116] on span "Export Menu" at bounding box center [819, 115] width 84 height 12
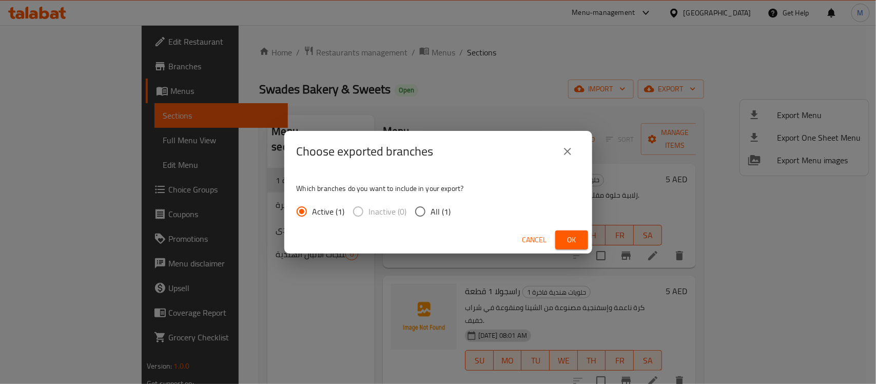
click at [429, 212] on input "All (1)" at bounding box center [420, 212] width 22 height 22
radio input "true"
click at [571, 247] on button "Ok" at bounding box center [571, 239] width 33 height 19
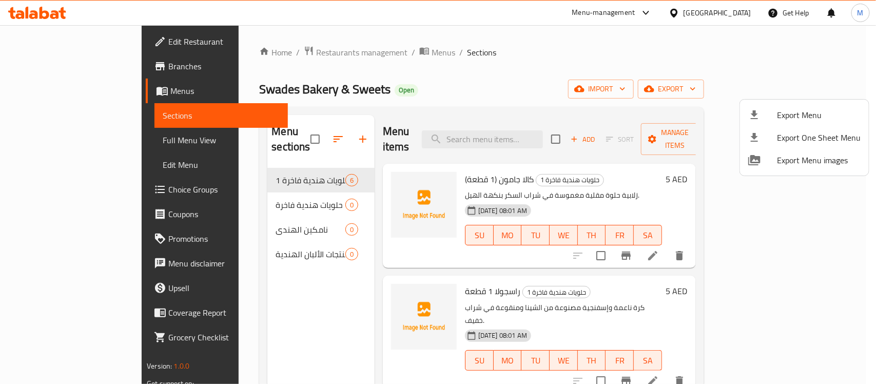
click at [59, 146] on div at bounding box center [438, 192] width 876 height 384
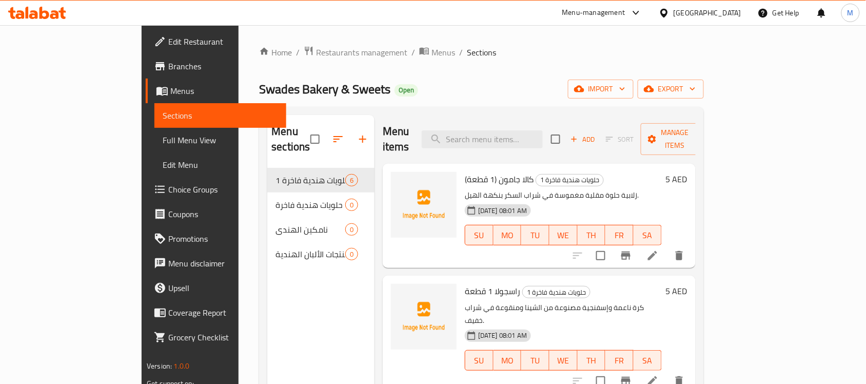
click at [154, 128] on link "Full Menu View" at bounding box center [220, 140] width 132 height 25
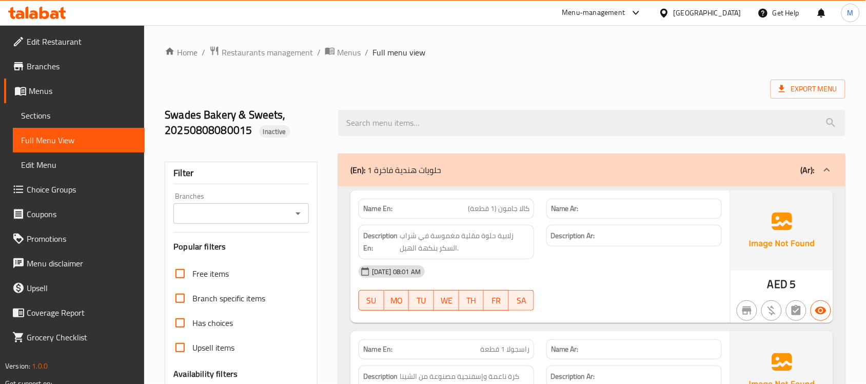
drag, startPoint x: 77, startPoint y: 92, endPoint x: 99, endPoint y: 92, distance: 21.5
click at [77, 92] on span "Menus" at bounding box center [83, 91] width 108 height 12
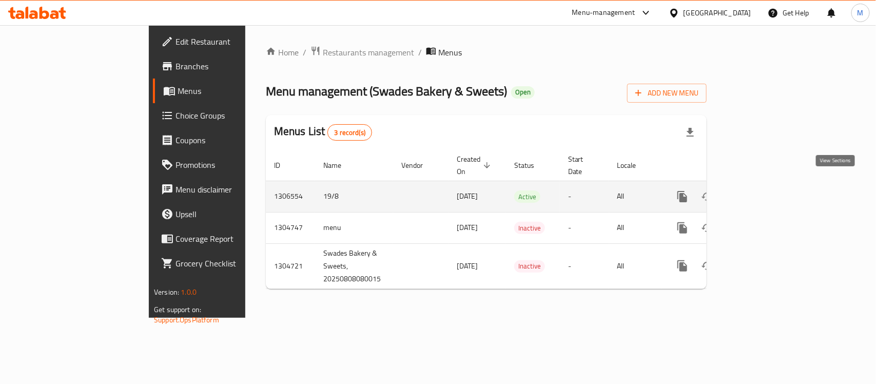
click at [762, 190] on icon "enhanced table" at bounding box center [756, 196] width 12 height 12
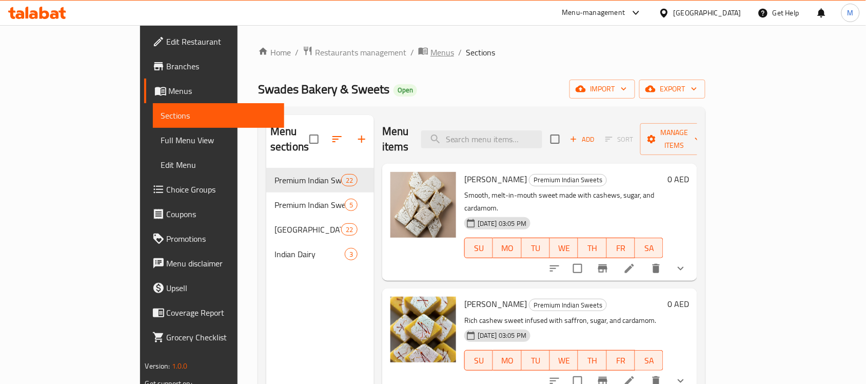
click at [430, 51] on span "Menus" at bounding box center [442, 52] width 24 height 12
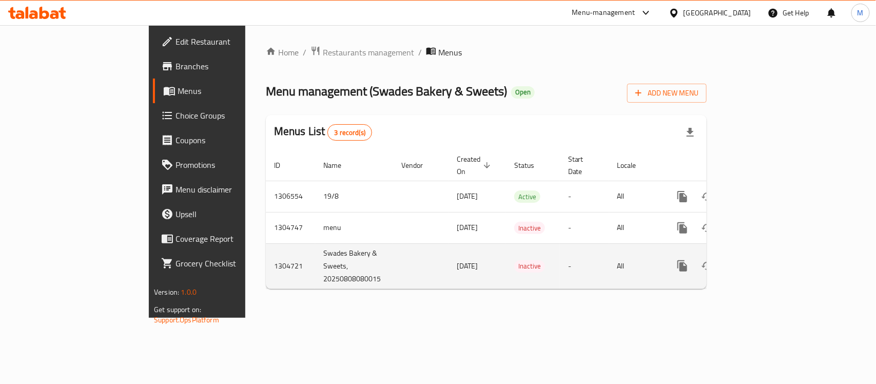
click at [762, 260] on icon "enhanced table" at bounding box center [756, 266] width 12 height 12
